Goal: Task Accomplishment & Management: Manage account settings

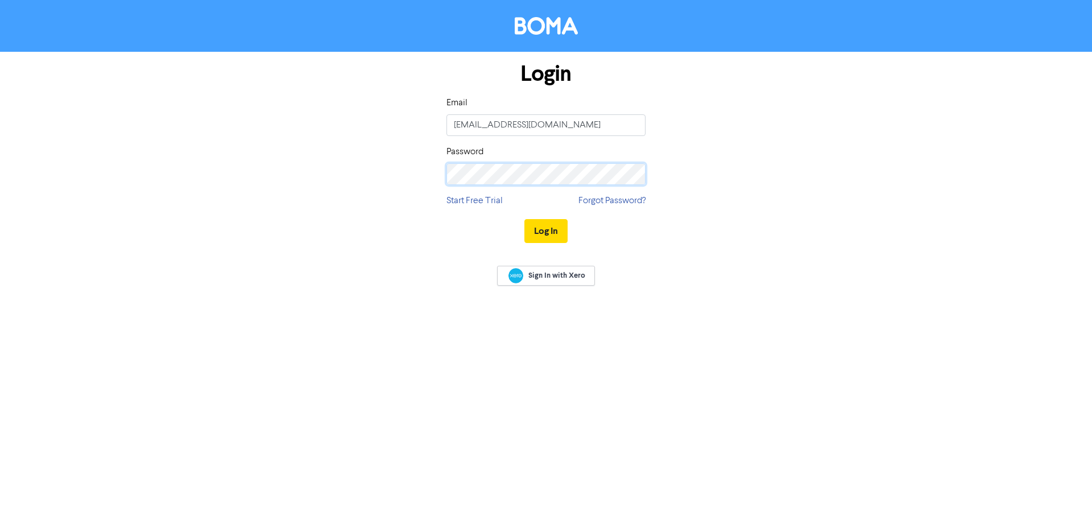
click at [524, 219] on button "Log In" at bounding box center [545, 231] width 43 height 24
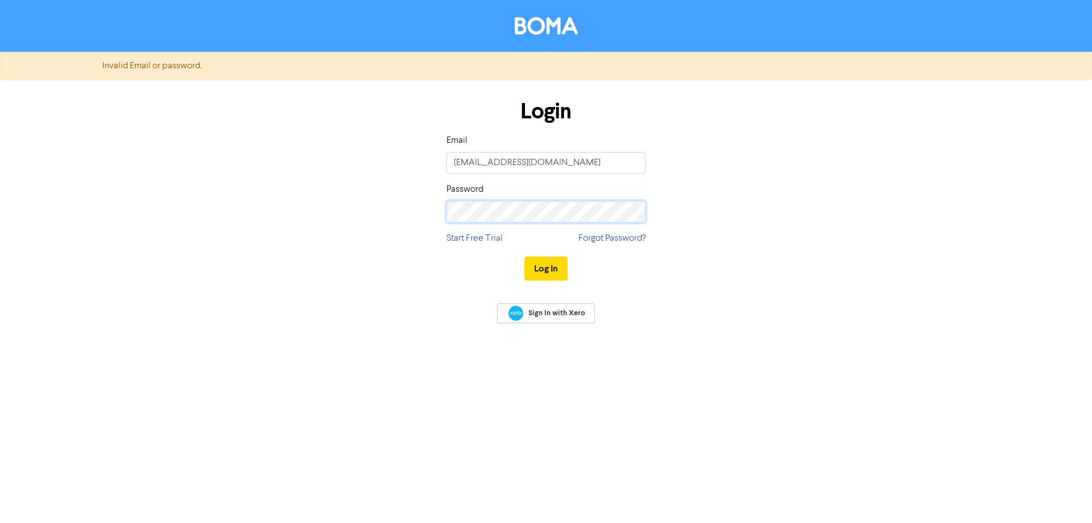
click at [324, 208] on div "Login Email [EMAIL_ADDRESS][DOMAIN_NAME] Password Start Free Trial Forgot Passw…" at bounding box center [546, 190] width 648 height 202
click at [545, 265] on button "Log In" at bounding box center [545, 268] width 43 height 24
drag, startPoint x: 476, startPoint y: 163, endPoint x: 316, endPoint y: 160, distance: 159.8
click at [316, 160] on div "Login Email [EMAIL_ADDRESS][DOMAIN_NAME] Password Start Free Trial Forgot Passw…" at bounding box center [546, 190] width 648 height 202
type input "[EMAIL_ADDRESS][DOMAIN_NAME]"
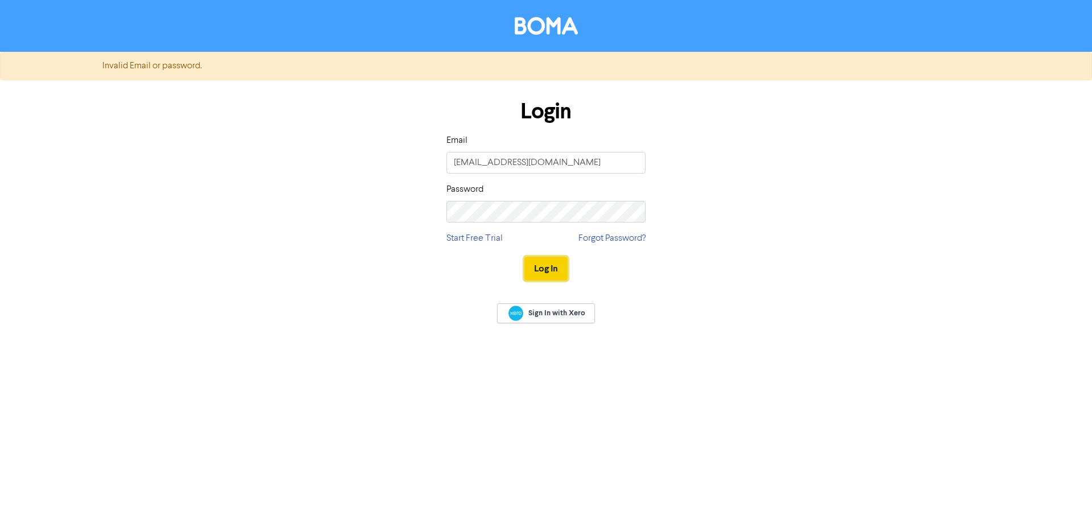
click at [547, 260] on button "Log In" at bounding box center [545, 268] width 43 height 24
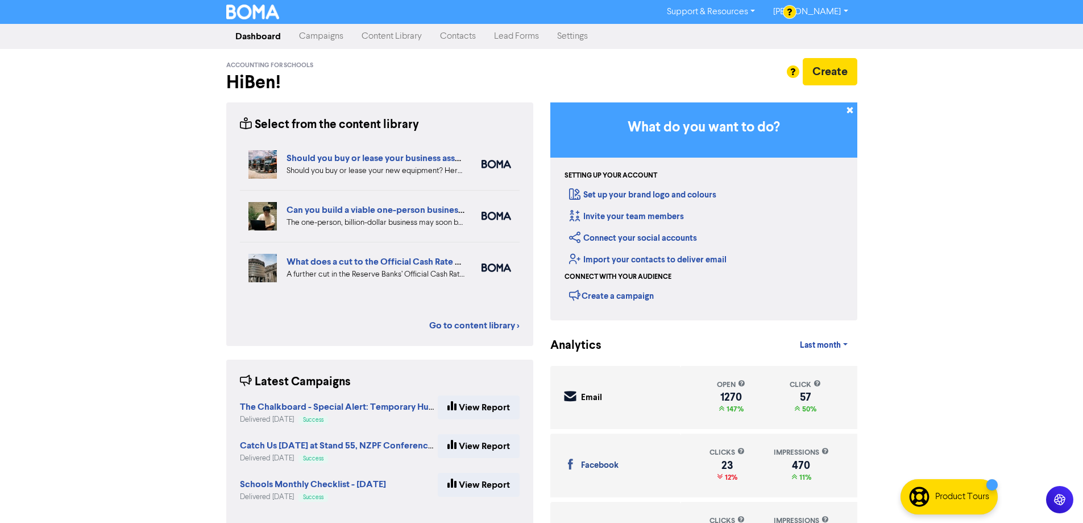
click at [340, 34] on link "Campaigns" at bounding box center [321, 36] width 63 height 23
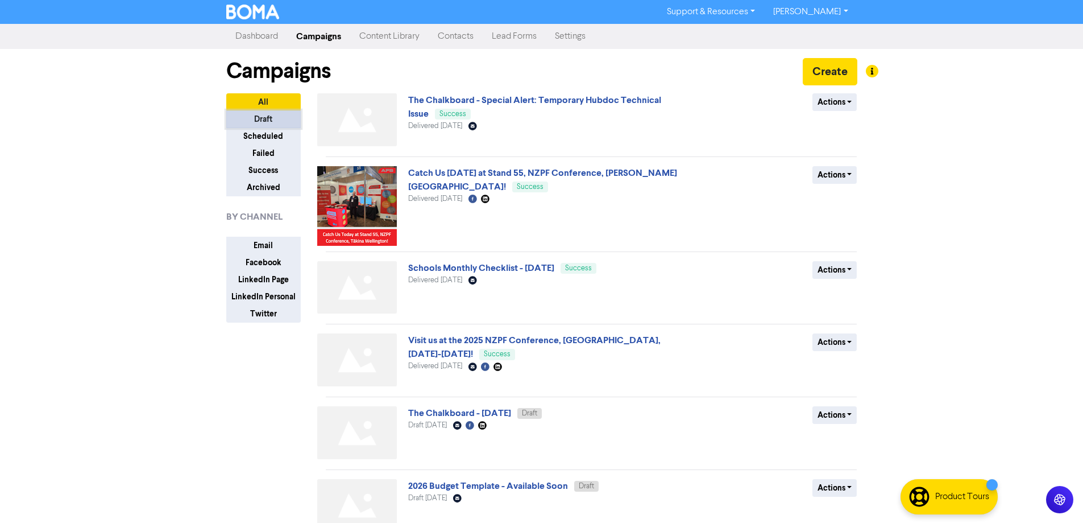
click at [264, 115] on button "Draft" at bounding box center [263, 119] width 75 height 18
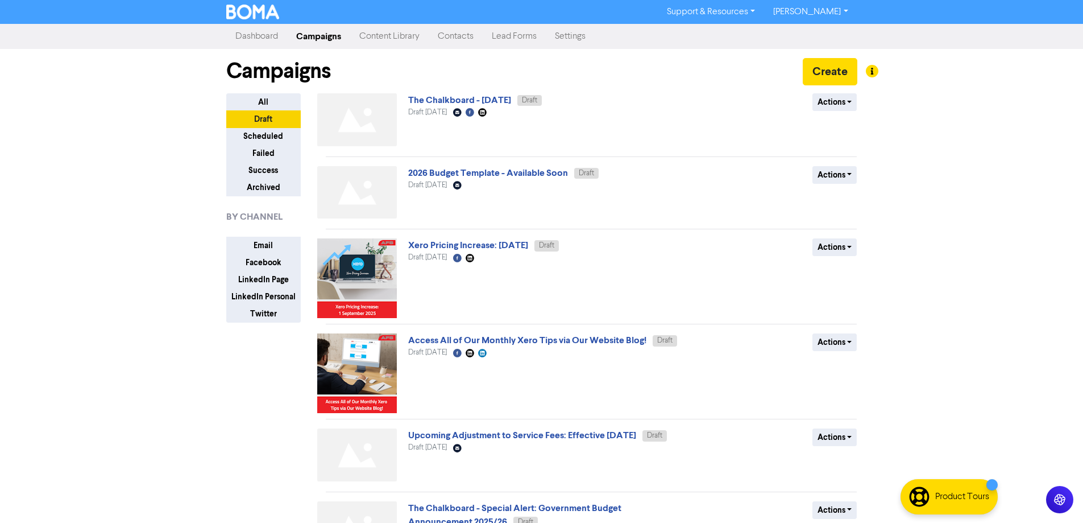
click at [506, 170] on link "2026 Budget Template - Available Soon" at bounding box center [488, 172] width 160 height 11
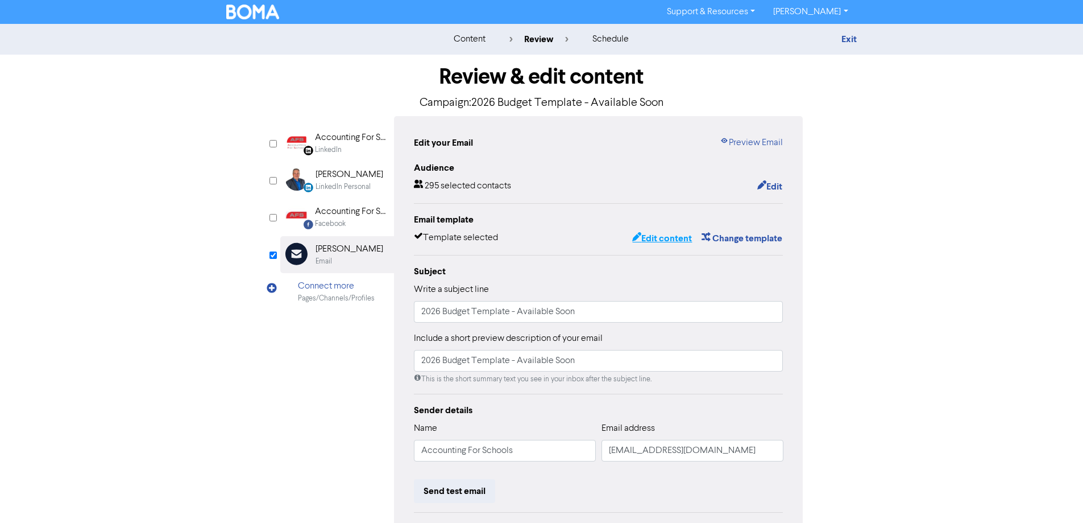
click at [651, 244] on button "Edit content" at bounding box center [662, 238] width 61 height 15
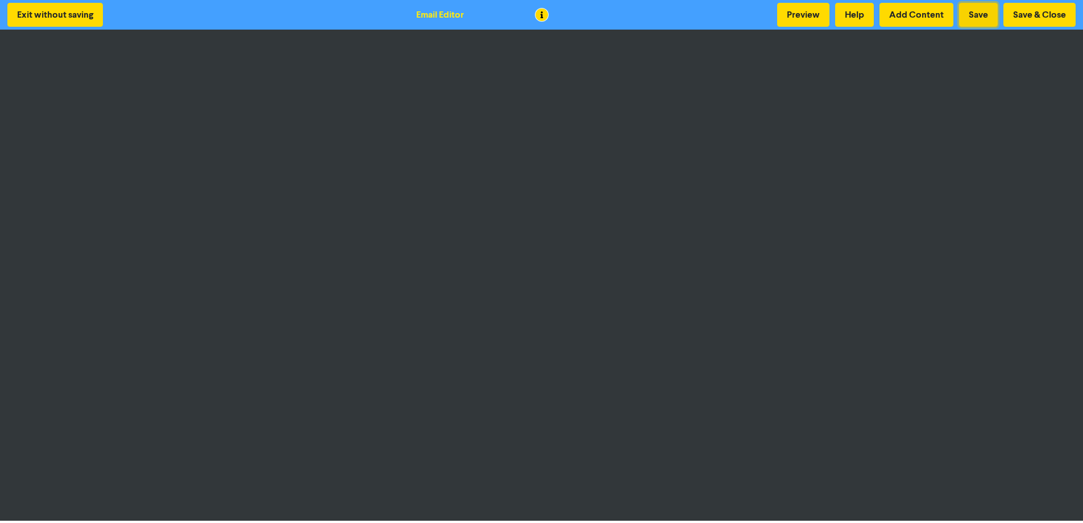
click at [989, 6] on button "Save" at bounding box center [978, 15] width 39 height 24
click at [1033, 15] on button "Save & Close" at bounding box center [1040, 15] width 72 height 24
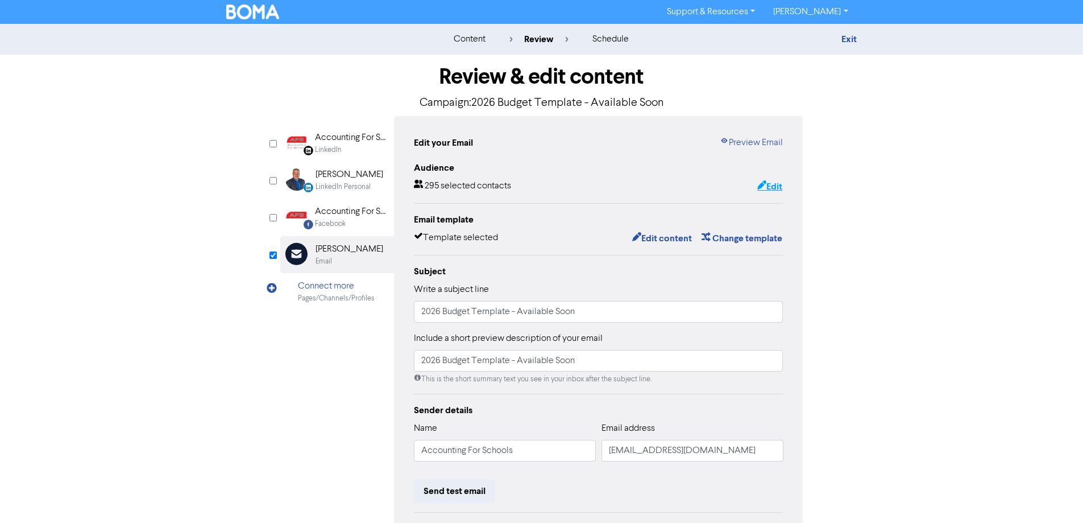
click at [768, 183] on button "Edit" at bounding box center [770, 186] width 26 height 15
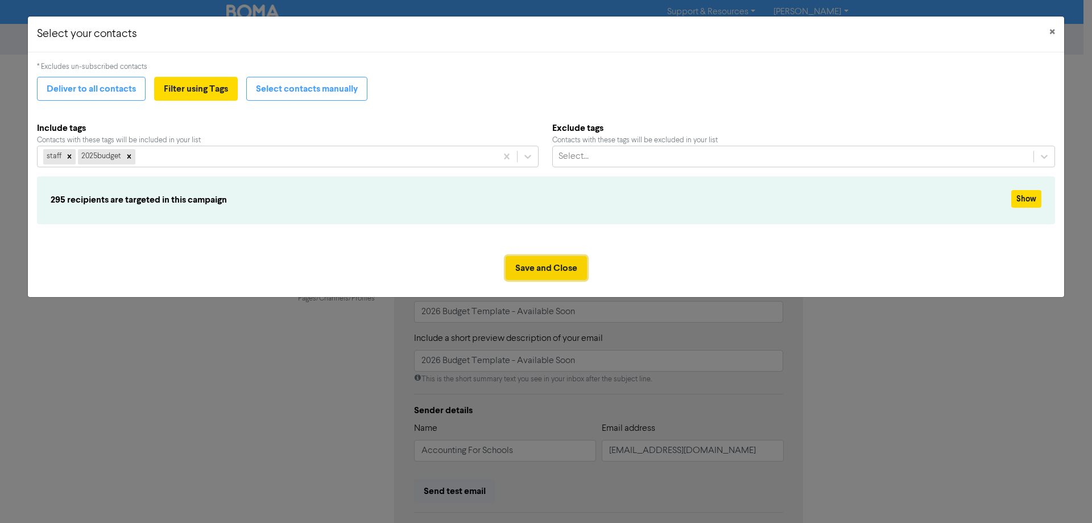
click at [549, 266] on button "Save and Close" at bounding box center [546, 268] width 81 height 24
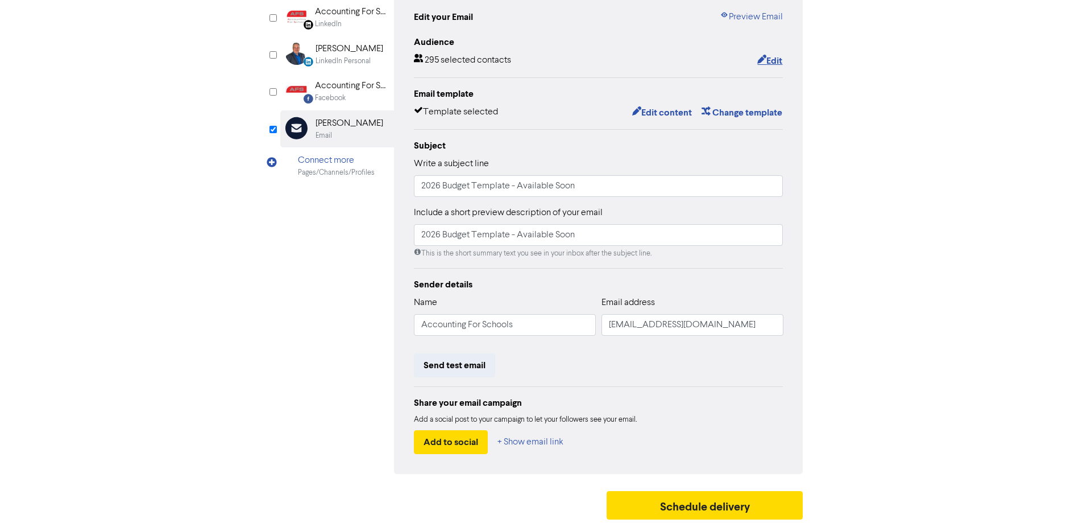
scroll to position [129, 0]
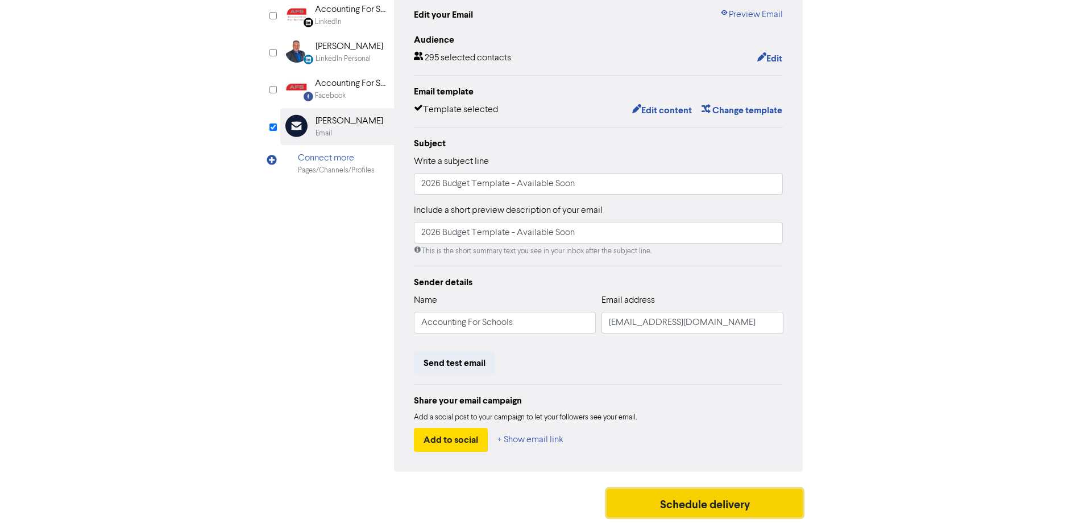
click at [740, 504] on button "Schedule delivery" at bounding box center [705, 503] width 197 height 28
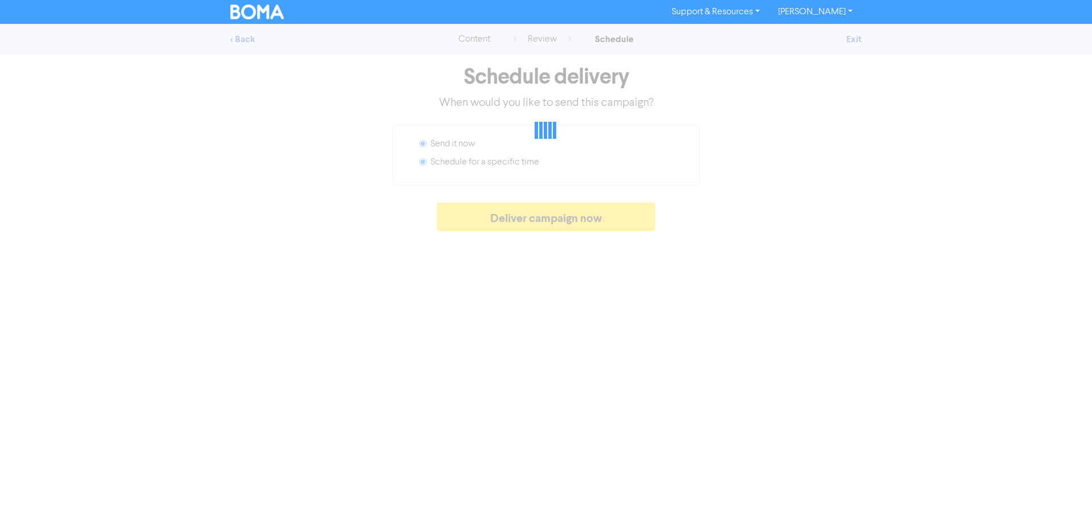
radio input "false"
radio input "true"
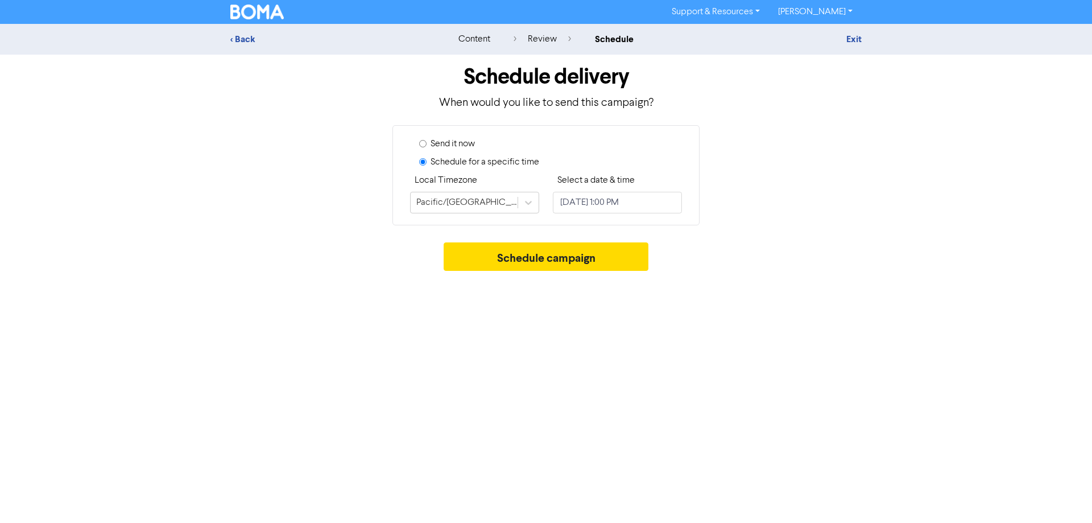
click at [456, 142] on label "Send it now" at bounding box center [453, 144] width 44 height 14
click at [427, 142] on input "Send it now" at bounding box center [422, 143] width 7 height 7
radio input "true"
radio input "false"
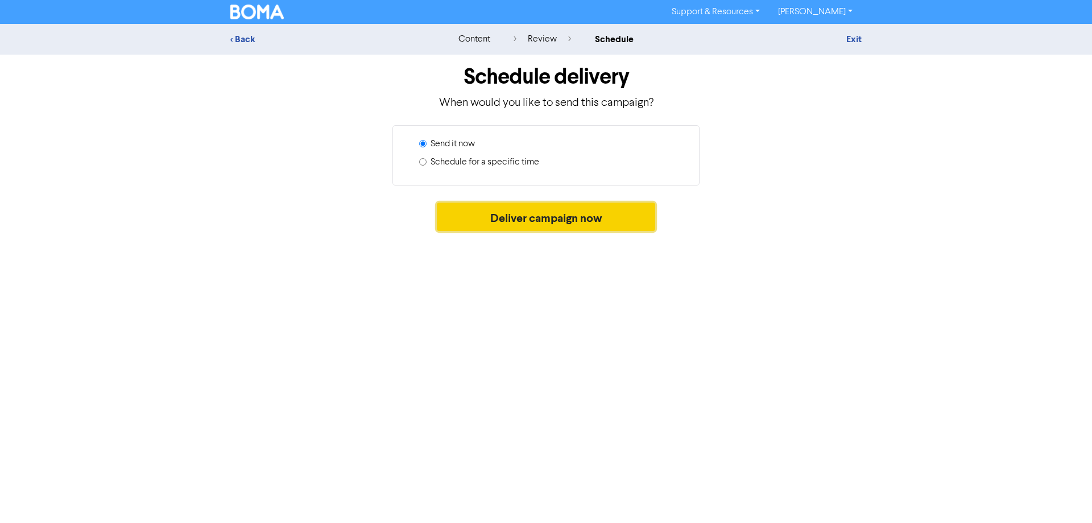
click at [543, 220] on button "Deliver campaign now" at bounding box center [546, 216] width 219 height 28
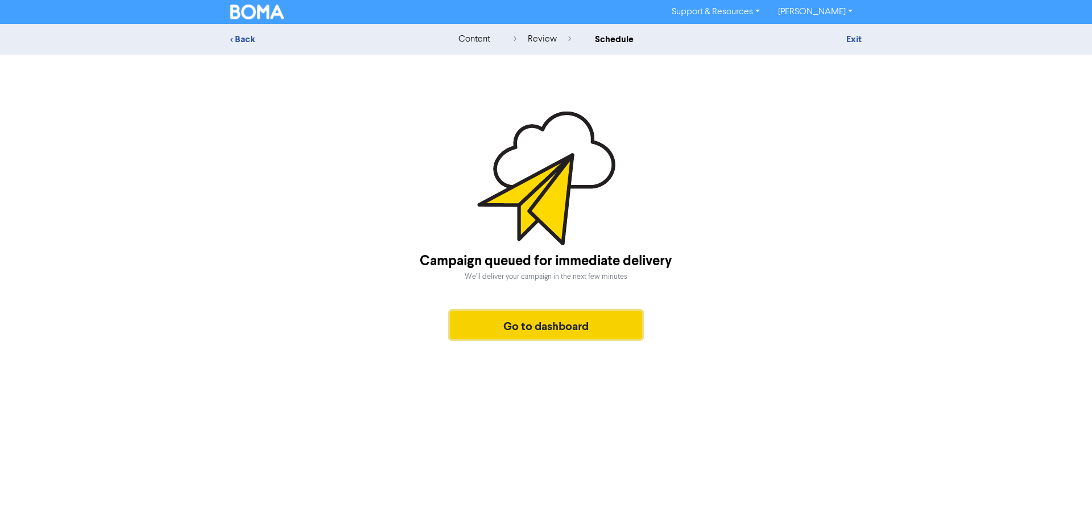
click at [548, 337] on button "Go to dashboard" at bounding box center [546, 325] width 192 height 28
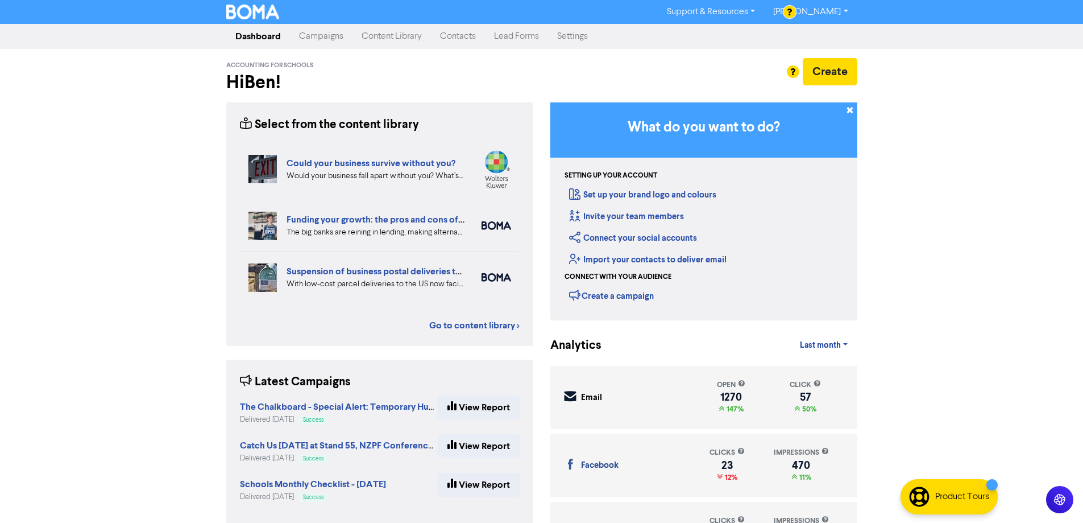
click at [326, 38] on link "Campaigns" at bounding box center [321, 36] width 63 height 23
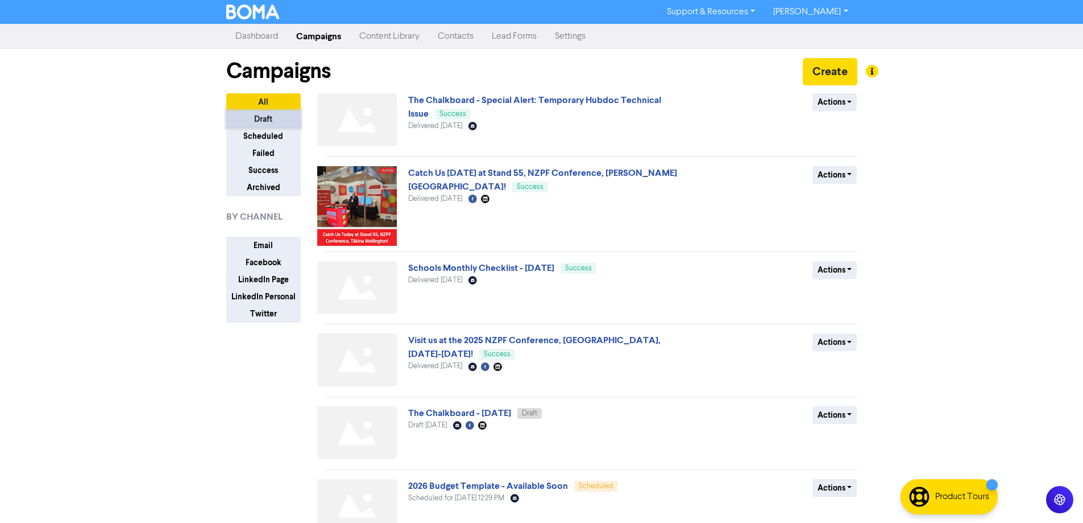
click at [260, 124] on button "Draft" at bounding box center [263, 119] width 75 height 18
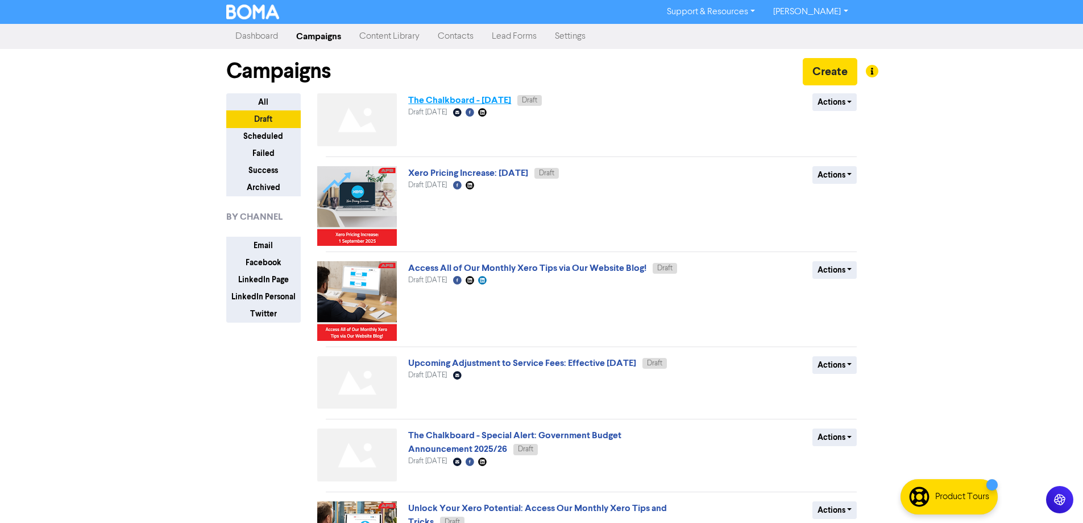
click at [445, 97] on link "The Chalkboard - [DATE]" at bounding box center [459, 99] width 103 height 11
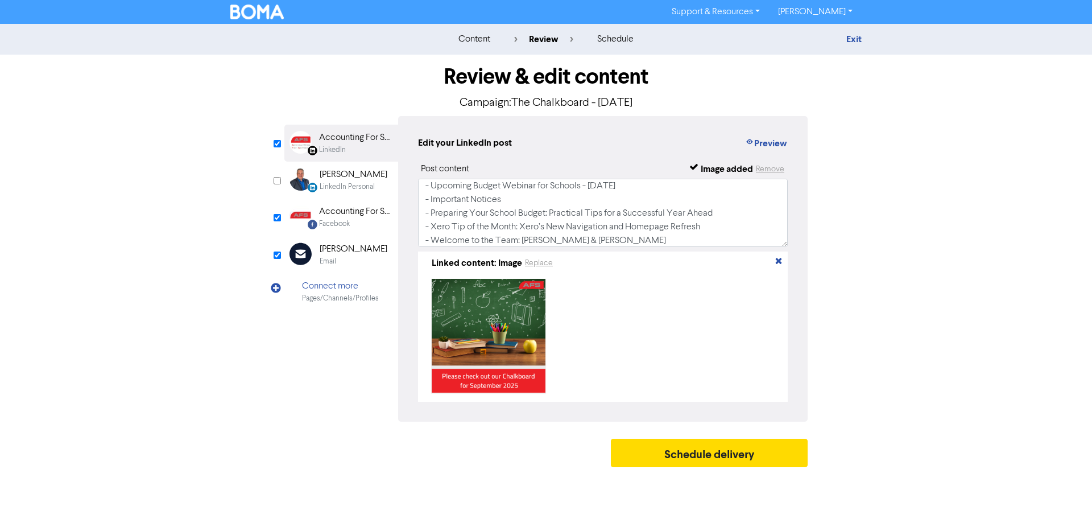
scroll to position [57, 0]
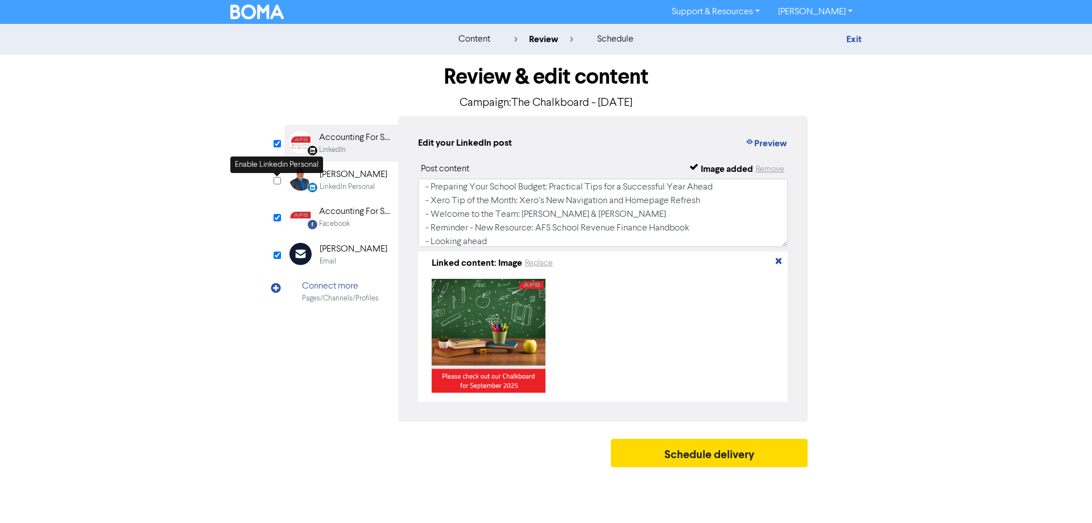
click at [275, 179] on input "checkbox" at bounding box center [277, 180] width 7 height 7
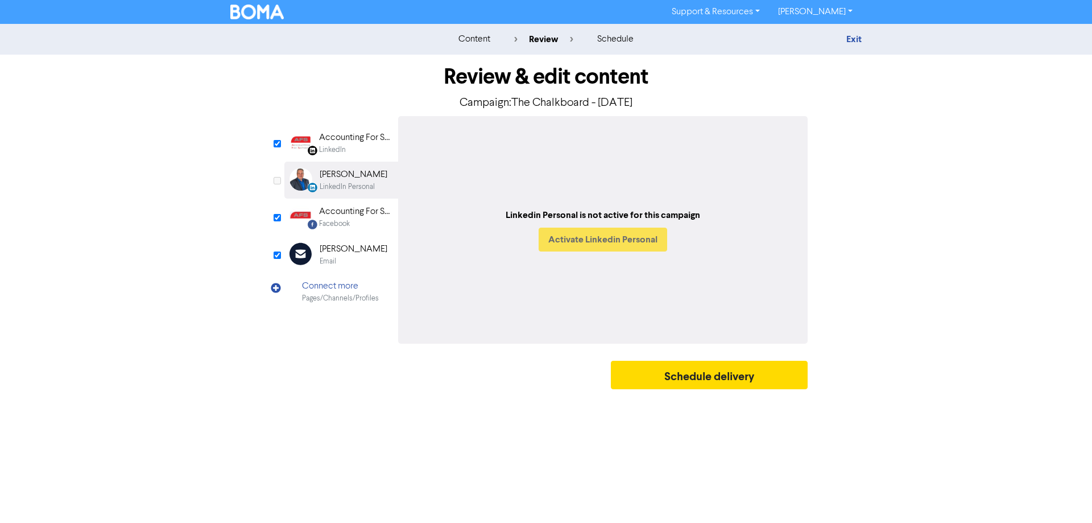
checkbox input "true"
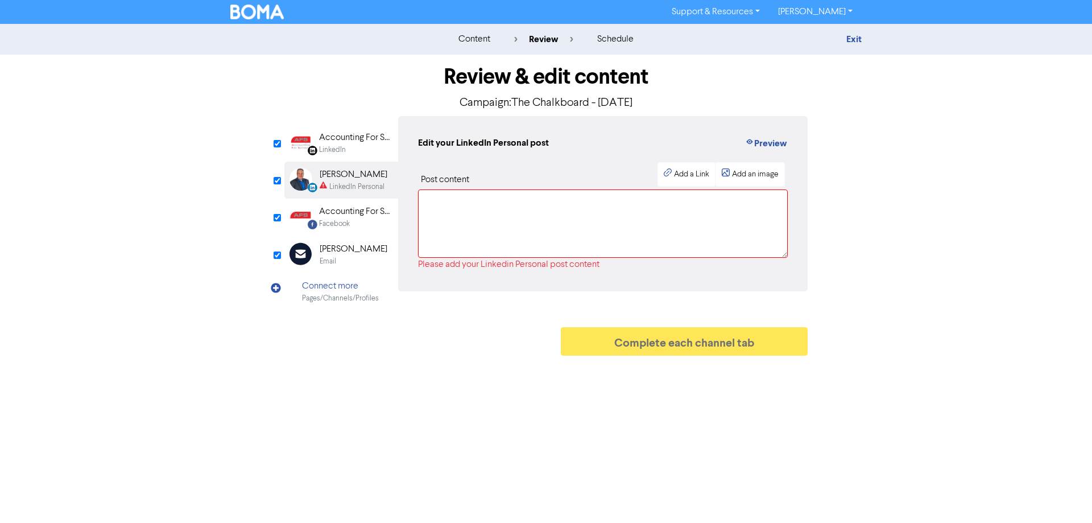
click at [352, 140] on div "Accounting For Schools Limited" at bounding box center [355, 138] width 73 height 14
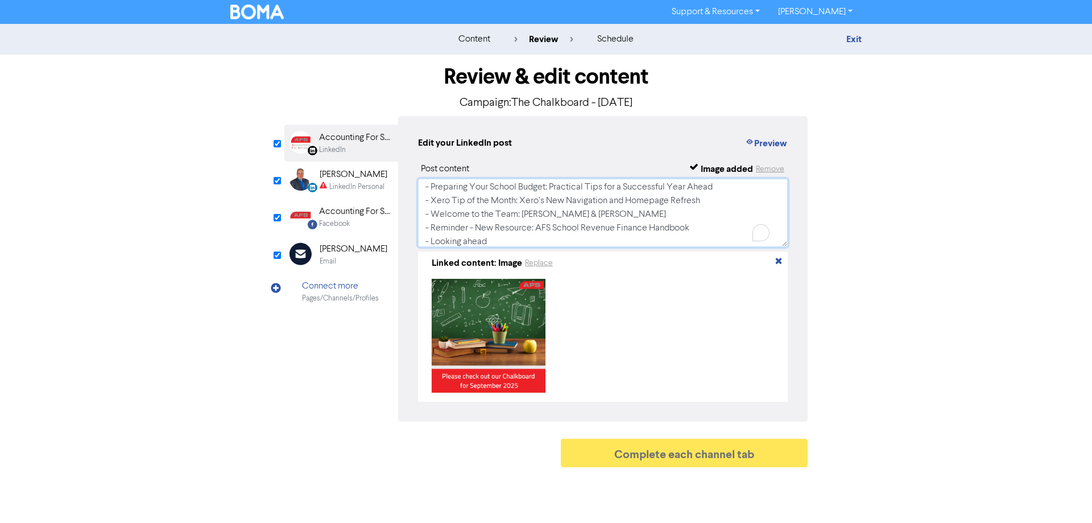
drag, startPoint x: 423, startPoint y: 187, endPoint x: 557, endPoint y: 248, distance: 148.1
click at [539, 275] on div "Post content Image added Remove Please check out our September Chalkboard - [DA…" at bounding box center [603, 281] width 370 height 239
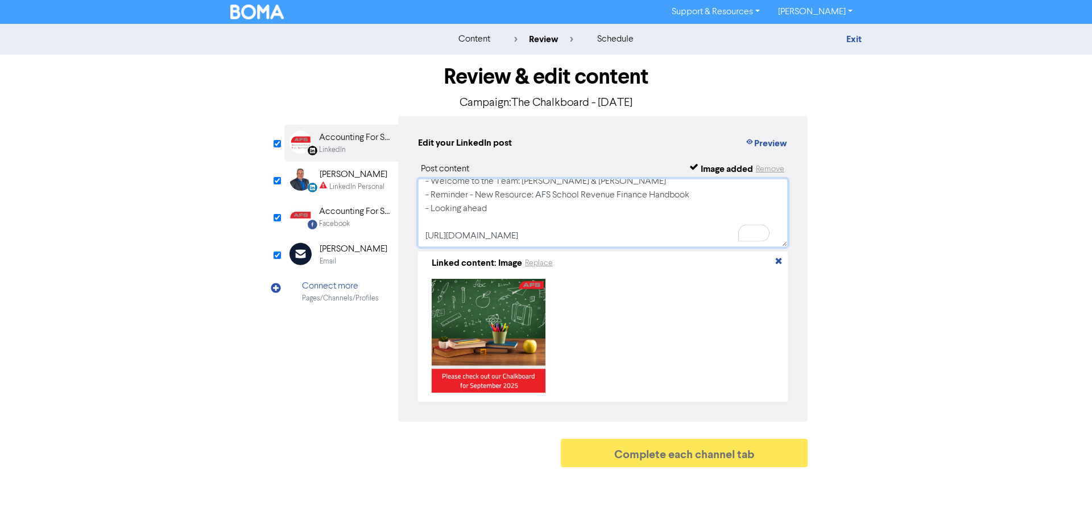
click at [620, 238] on textarea "Please check out our September Chalkboard - [DATE] - [DATE] Annual Budget - Upc…" at bounding box center [603, 213] width 370 height 68
click at [342, 183] on div "LinkedIn Personal" at bounding box center [356, 186] width 55 height 11
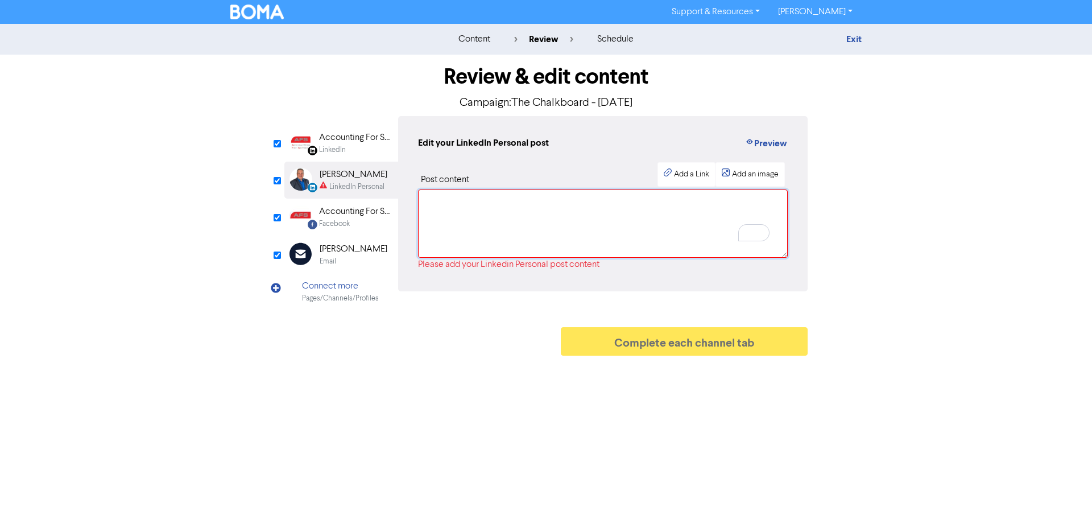
click at [481, 201] on textarea at bounding box center [603, 223] width 370 height 68
paste textarea "- Preparing Your School Budget: Practical Tips for a Successful Year Ahead - Xe…"
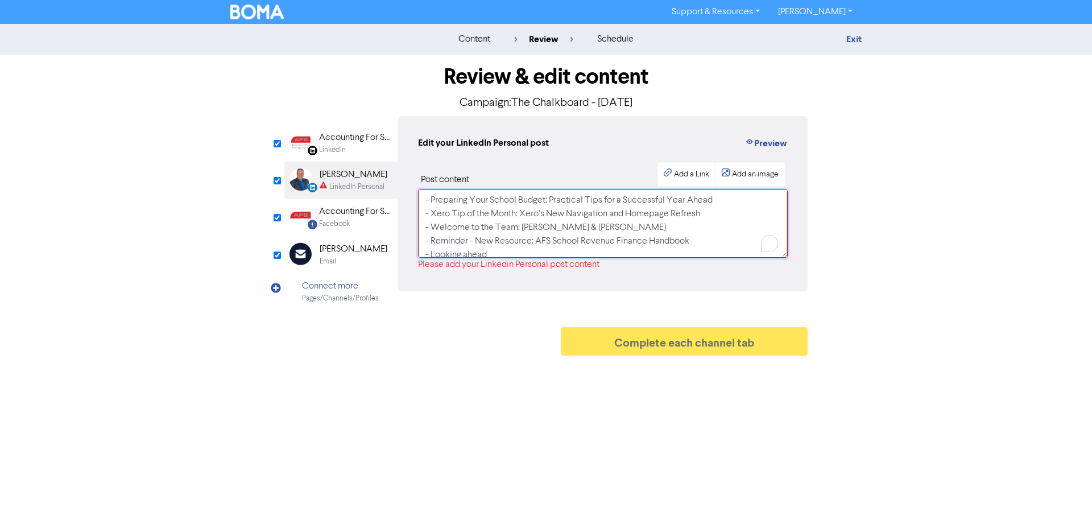
scroll to position [31, 0]
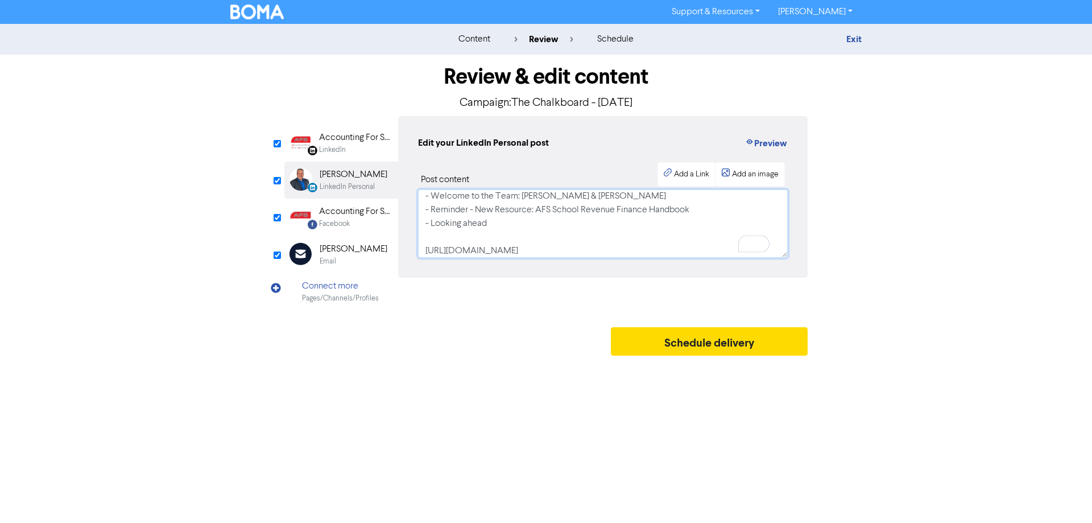
type textarea "- Preparing Your School Budget: Practical Tips for a Successful Year Ahead - Xe…"
click at [338, 207] on div "Accounting For Schools" at bounding box center [355, 212] width 73 height 14
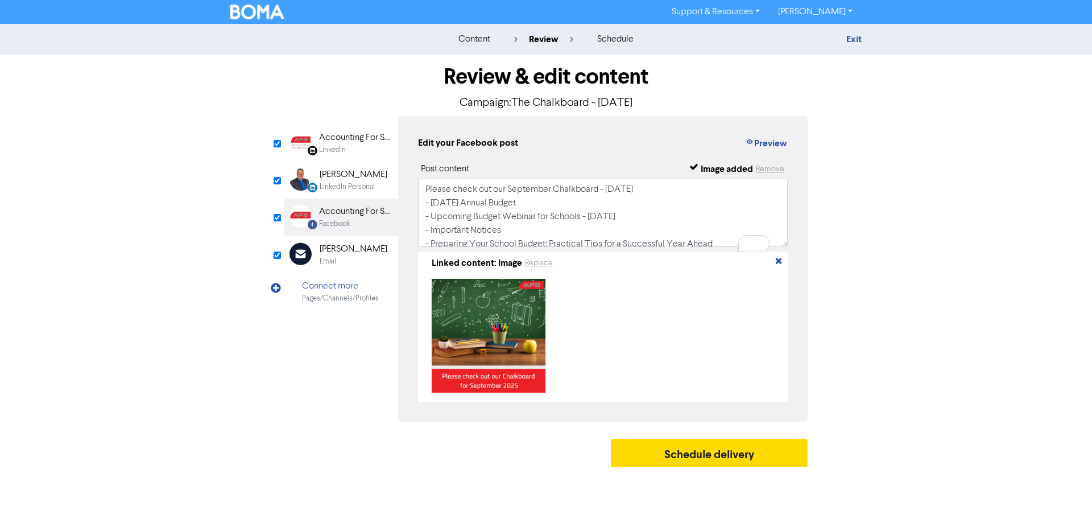
click at [344, 253] on div "[PERSON_NAME]" at bounding box center [354, 249] width 68 height 14
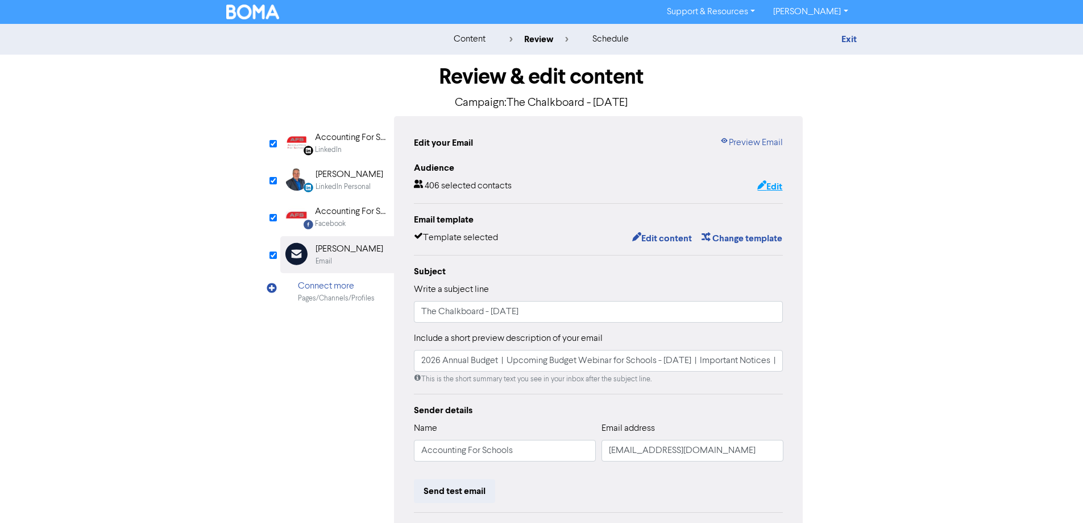
click at [767, 188] on button "Edit" at bounding box center [770, 186] width 26 height 15
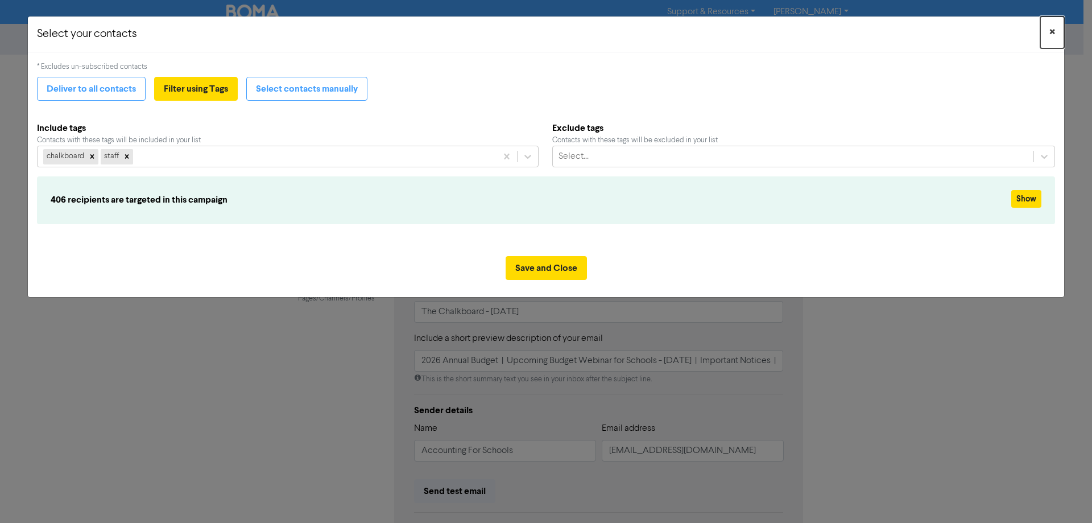
click at [1053, 31] on span "×" at bounding box center [1052, 32] width 6 height 17
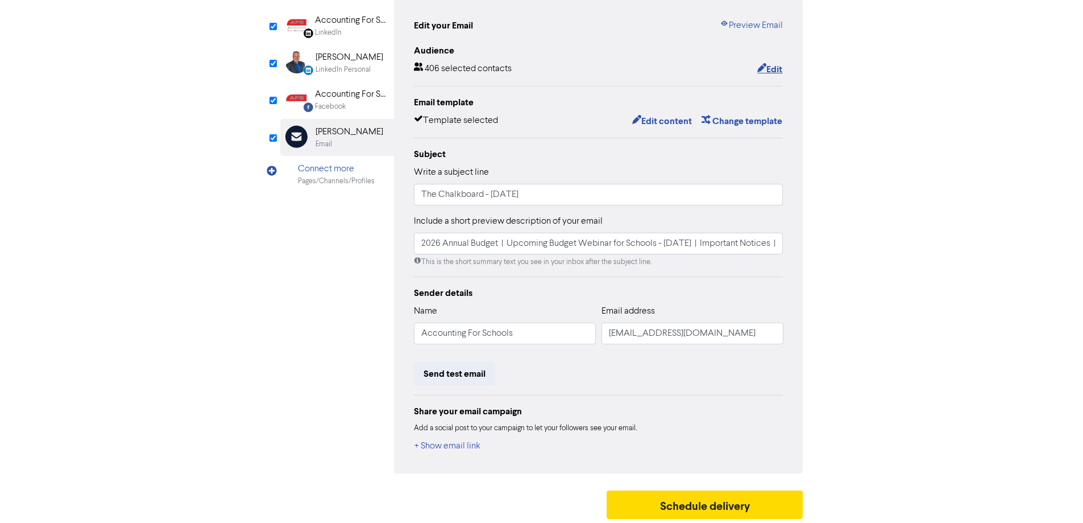
scroll to position [120, 0]
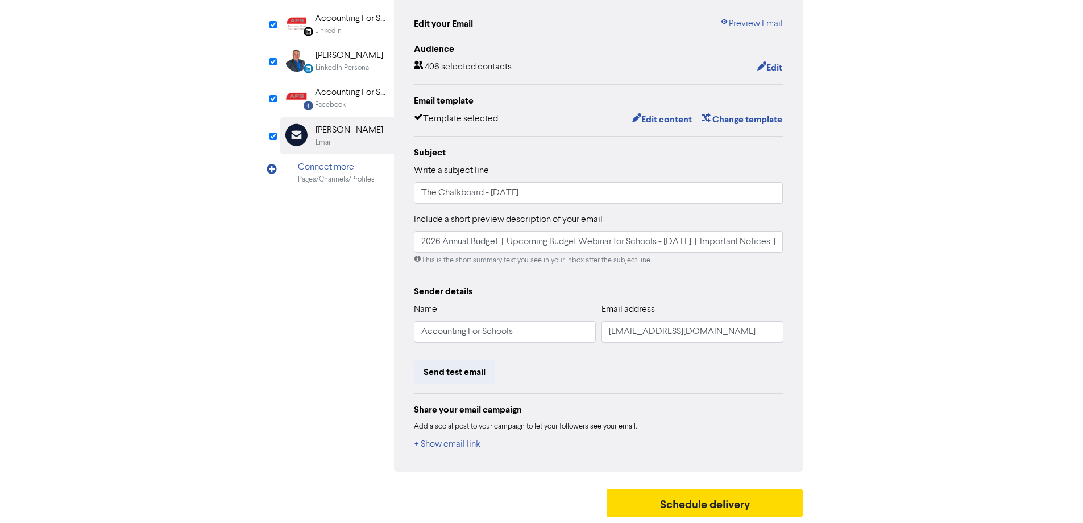
click at [659, 111] on div "Email template Template selected Edit content Change template" at bounding box center [599, 110] width 370 height 33
click at [656, 118] on button "Edit content" at bounding box center [662, 119] width 61 height 15
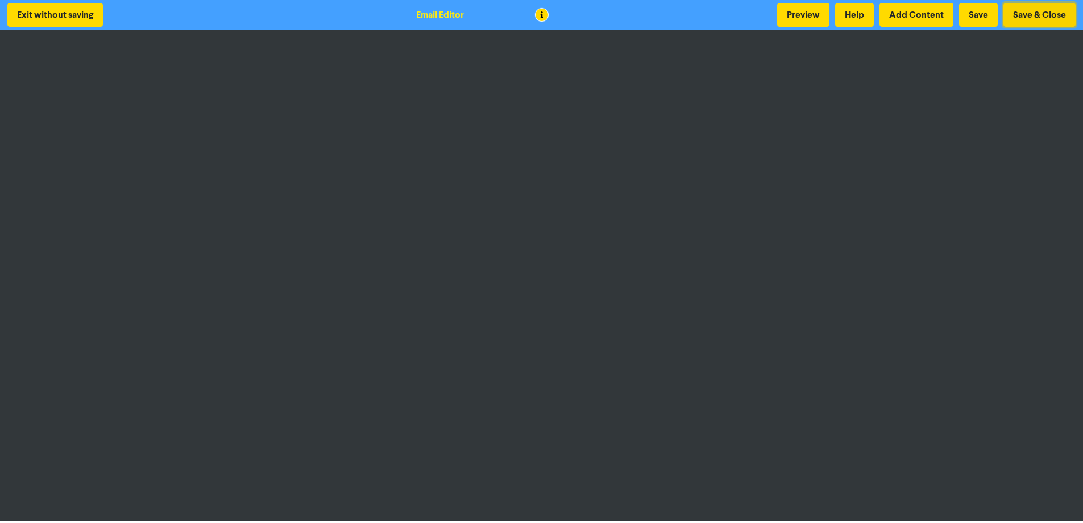
click at [1029, 16] on button "Save & Close" at bounding box center [1040, 15] width 72 height 24
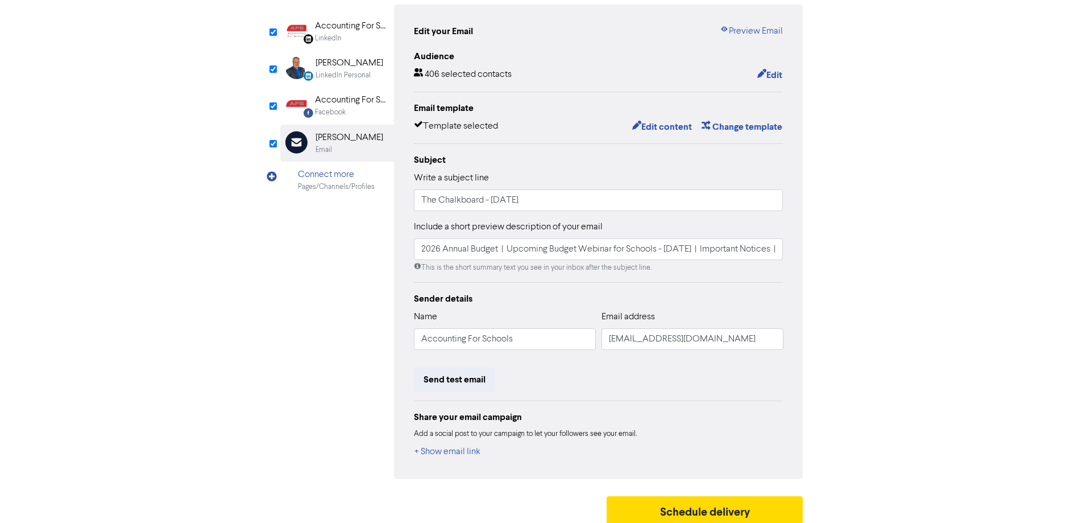
scroll to position [120, 0]
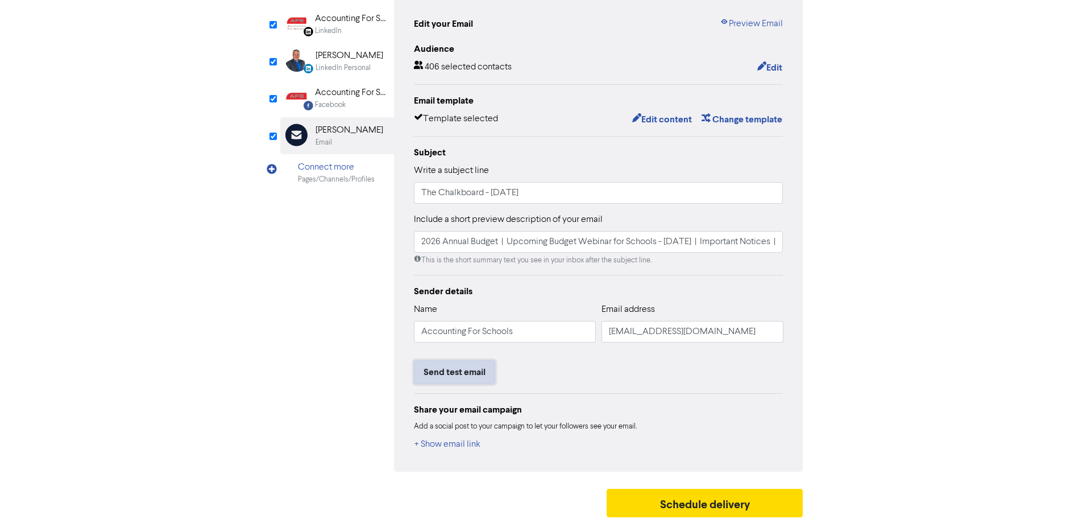
click at [454, 369] on button "Send test email" at bounding box center [454, 372] width 81 height 24
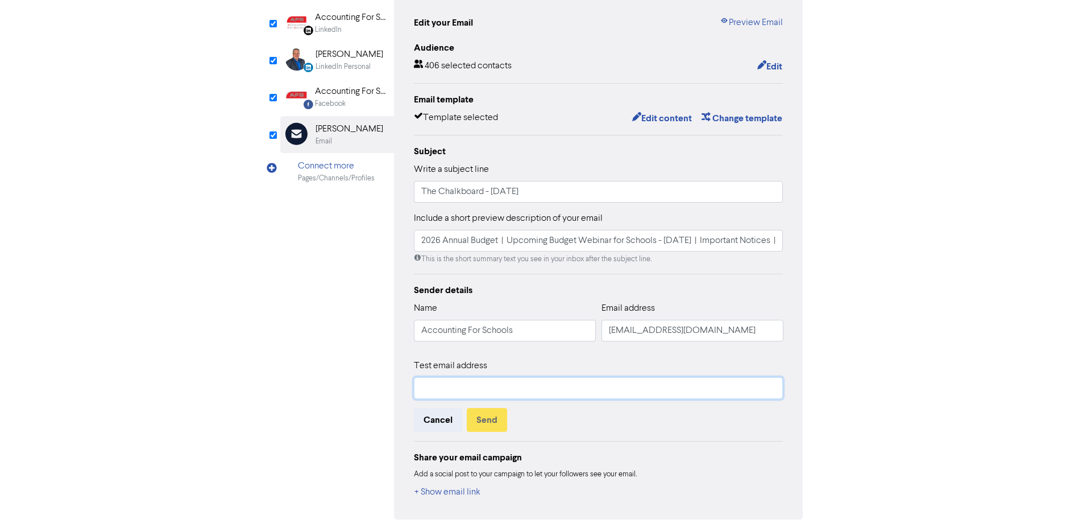
click at [464, 390] on input "text" at bounding box center [599, 388] width 370 height 22
type input "[EMAIL_ADDRESS][DOMAIN_NAME]"
click at [489, 420] on button "Send" at bounding box center [487, 420] width 40 height 24
